Goal: Navigation & Orientation: Find specific page/section

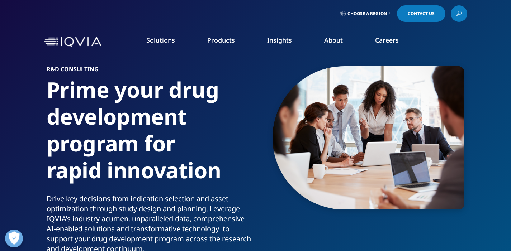
click at [271, 185] on link "Payers" at bounding box center [321, 186] width 120 height 8
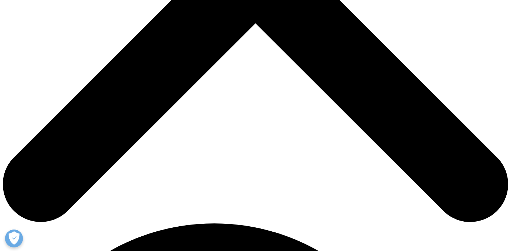
scroll to position [284, 0]
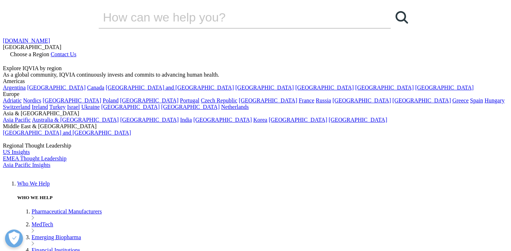
click at [50, 38] on link "IQVIA.COM" at bounding box center [26, 41] width 47 height 6
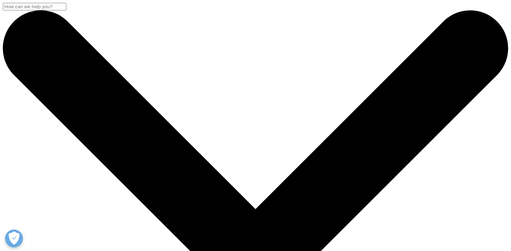
scroll to position [93, 0]
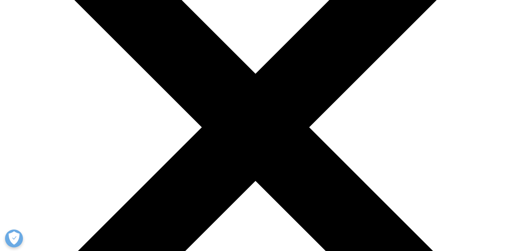
scroll to position [314, 0]
